Goal: Information Seeking & Learning: Learn about a topic

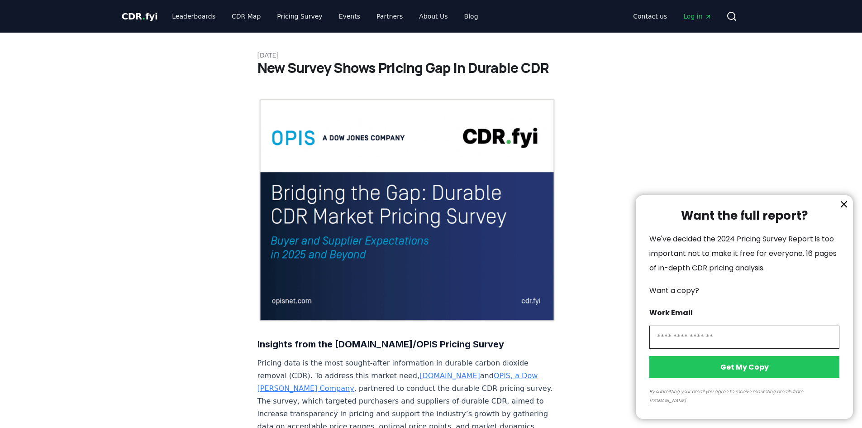
click at [296, 18] on div at bounding box center [431, 214] width 862 height 428
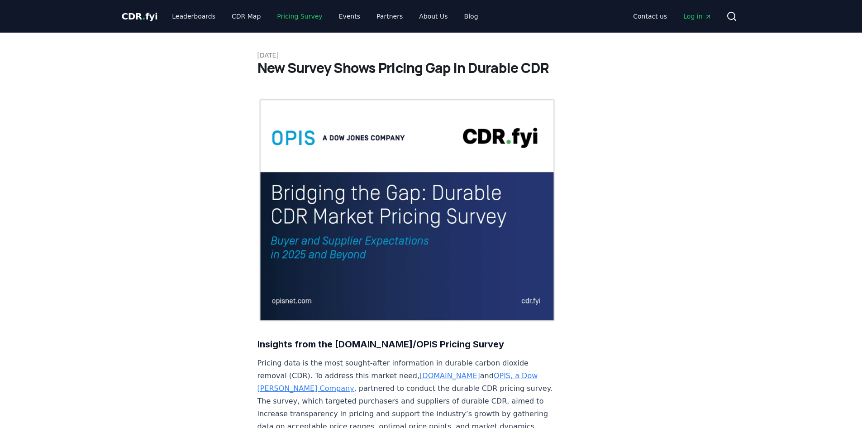
click at [296, 18] on link "Pricing Survey" at bounding box center [300, 16] width 60 height 16
click at [420, 371] on link "[DOMAIN_NAME]" at bounding box center [450, 375] width 61 height 9
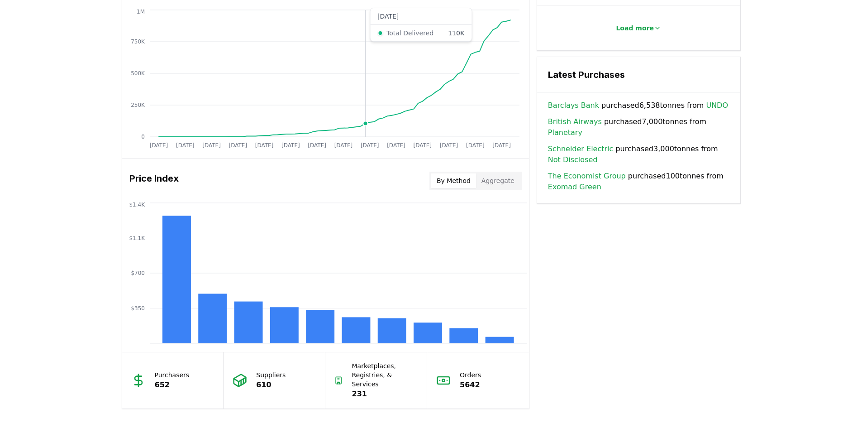
scroll to position [603, 0]
